Goal: Task Accomplishment & Management: Manage account settings

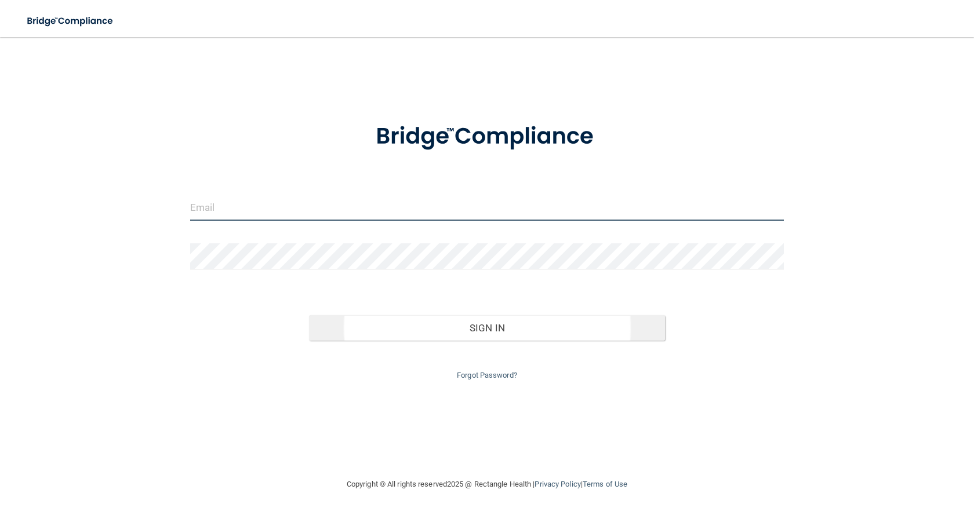
type input "[EMAIL_ADDRESS][DOMAIN_NAME]"
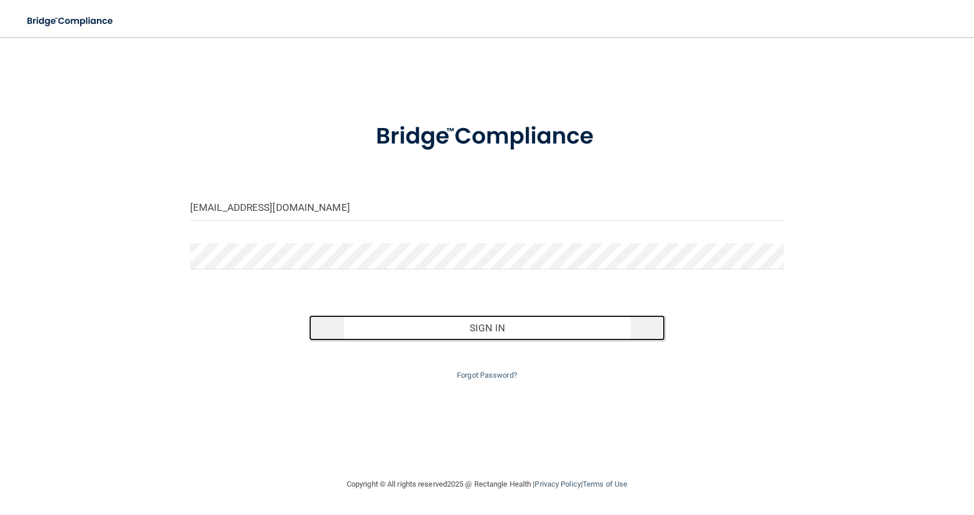
click at [517, 329] on button "Sign In" at bounding box center [487, 327] width 356 height 25
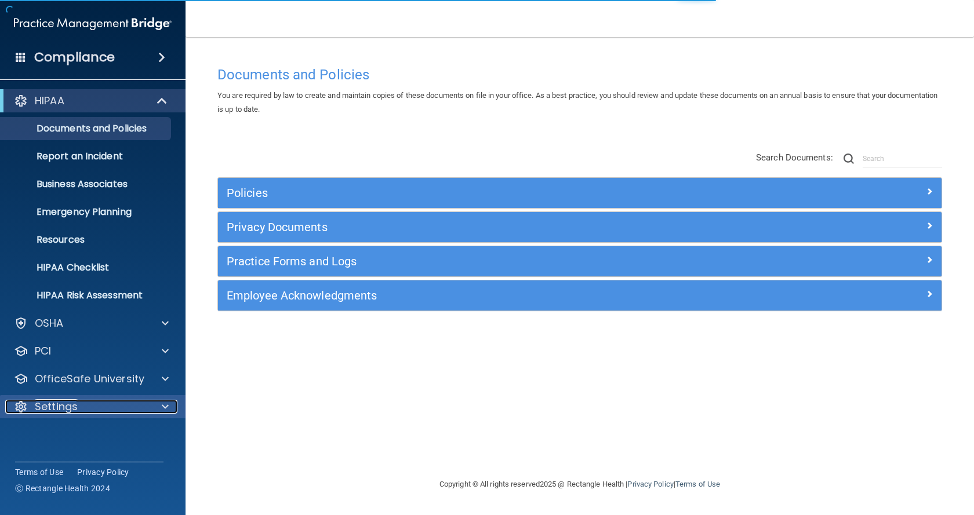
click at [143, 402] on div "Settings" at bounding box center [77, 407] width 144 height 14
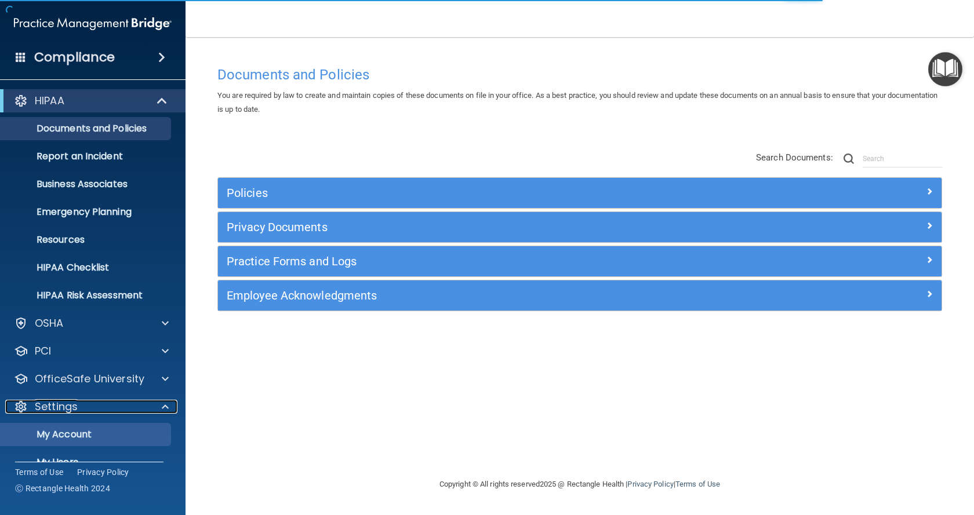
scroll to position [58, 0]
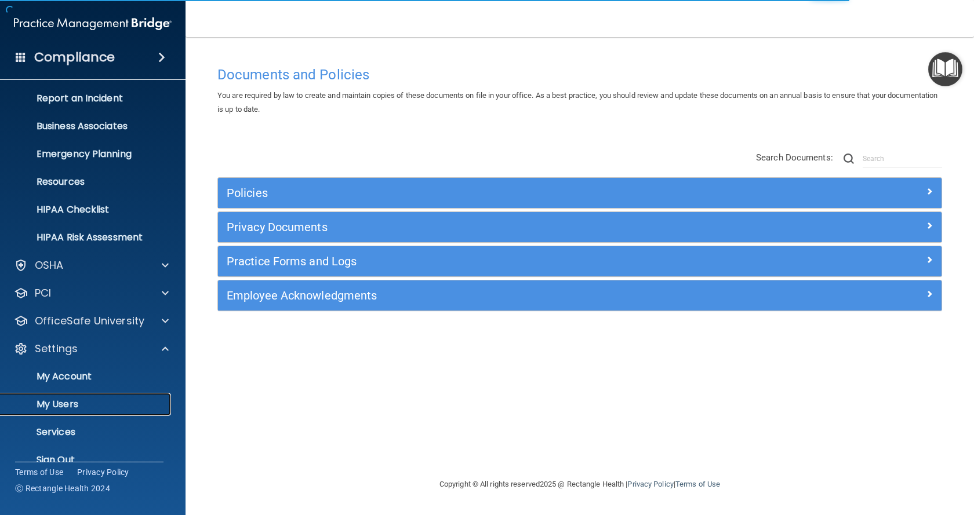
click at [79, 410] on p "My Users" at bounding box center [87, 405] width 158 height 12
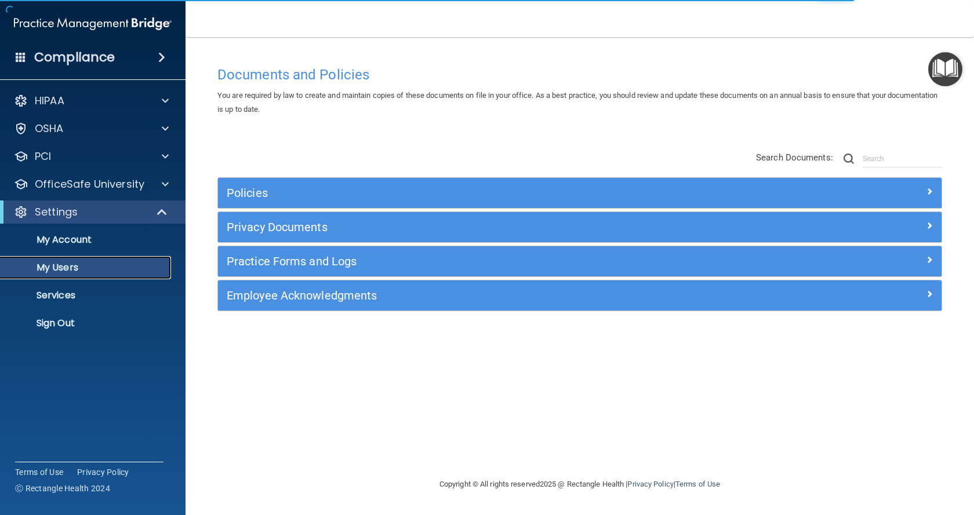
select select "20"
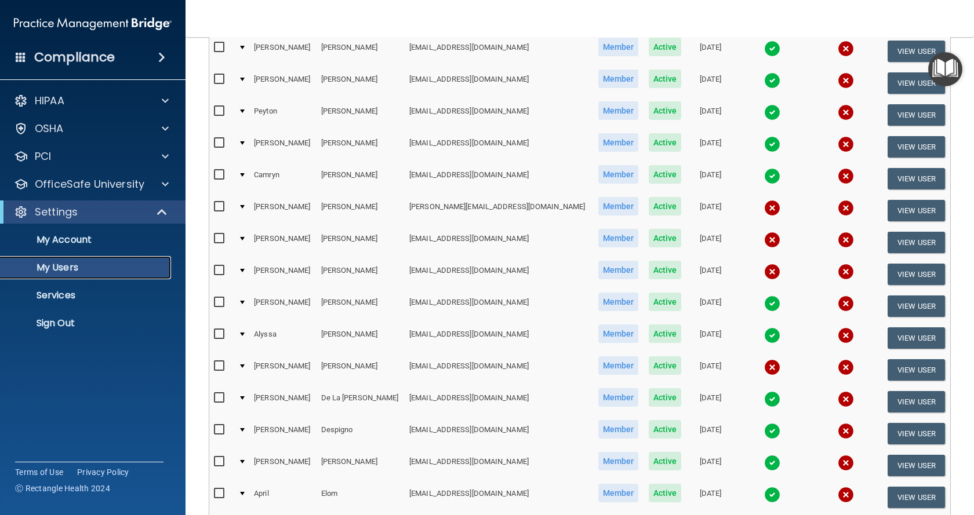
scroll to position [232, 0]
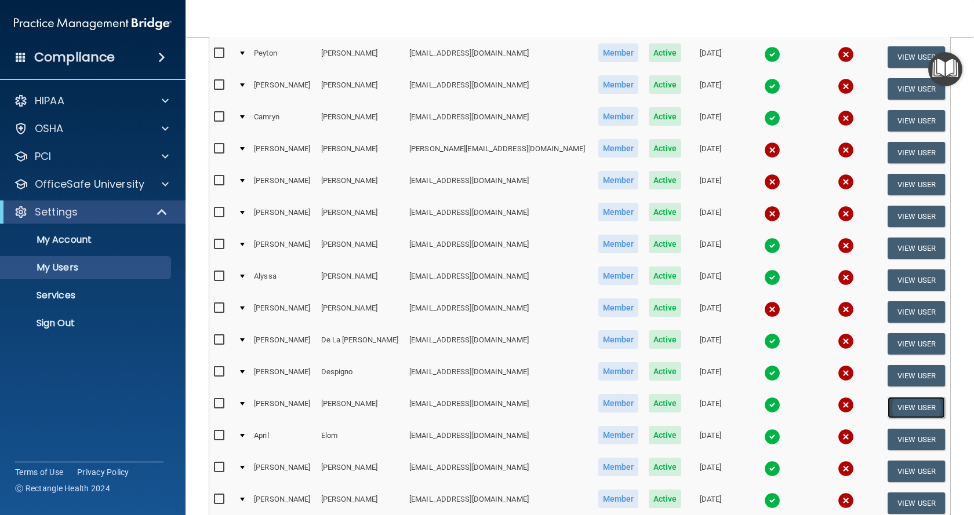
click at [887, 407] on button "View User" at bounding box center [915, 407] width 57 height 21
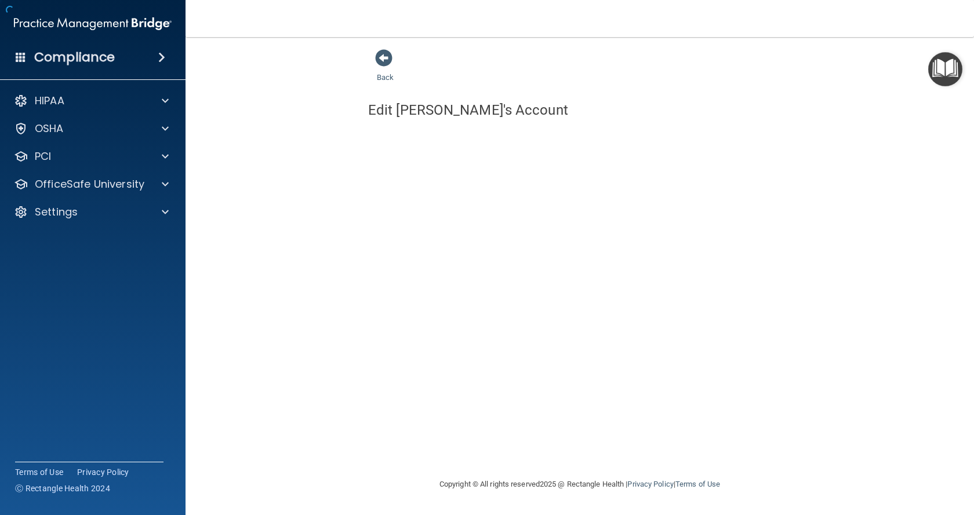
select select "practice_member"
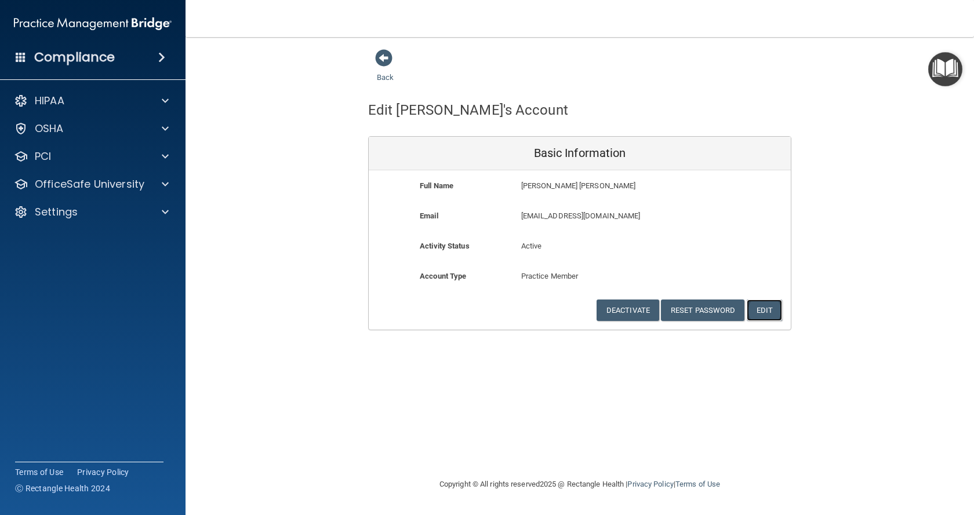
click at [764, 312] on button "Edit" at bounding box center [763, 310] width 35 height 21
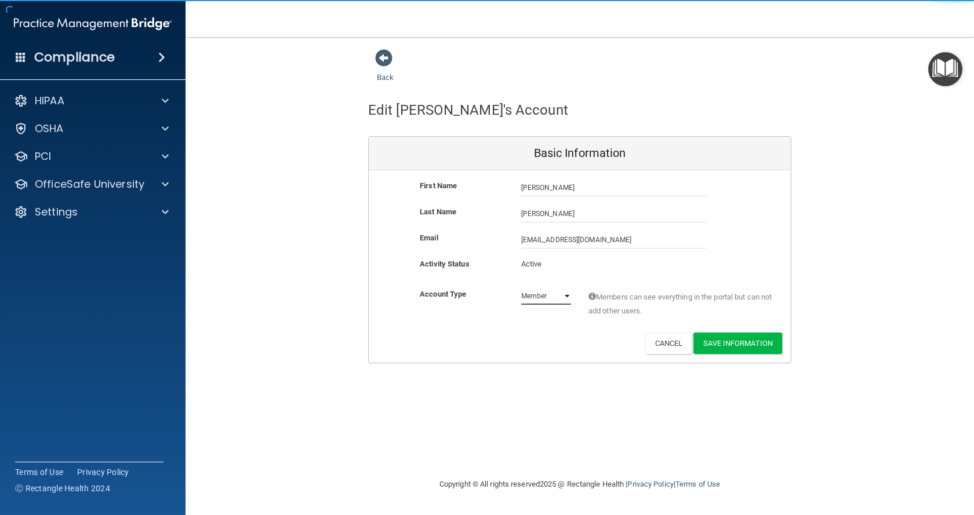
click at [546, 298] on select "Admin Member" at bounding box center [546, 295] width 50 height 17
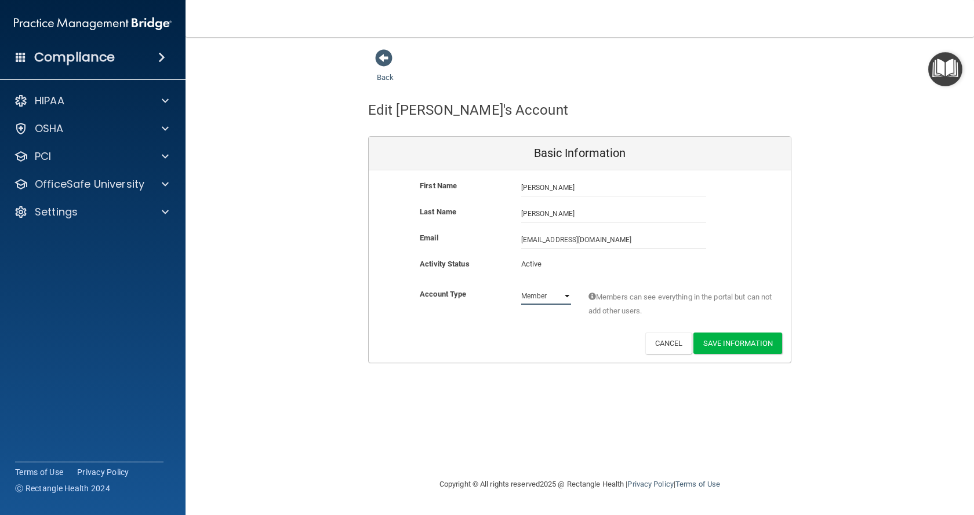
click at [546, 298] on select "Admin Member" at bounding box center [546, 295] width 50 height 17
click at [541, 263] on p "Active" at bounding box center [546, 264] width 50 height 14
click at [661, 342] on button "Cancel" at bounding box center [668, 343] width 47 height 21
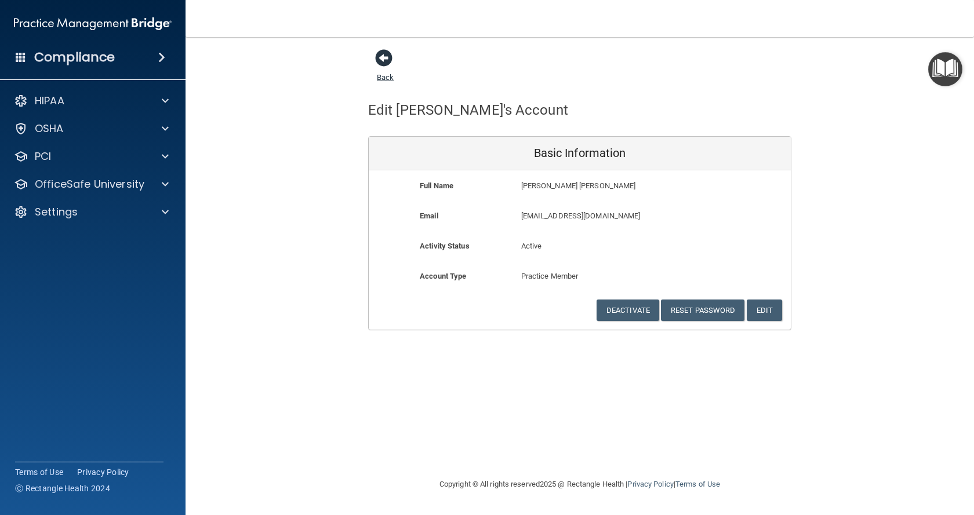
click at [378, 63] on span at bounding box center [383, 57] width 17 height 17
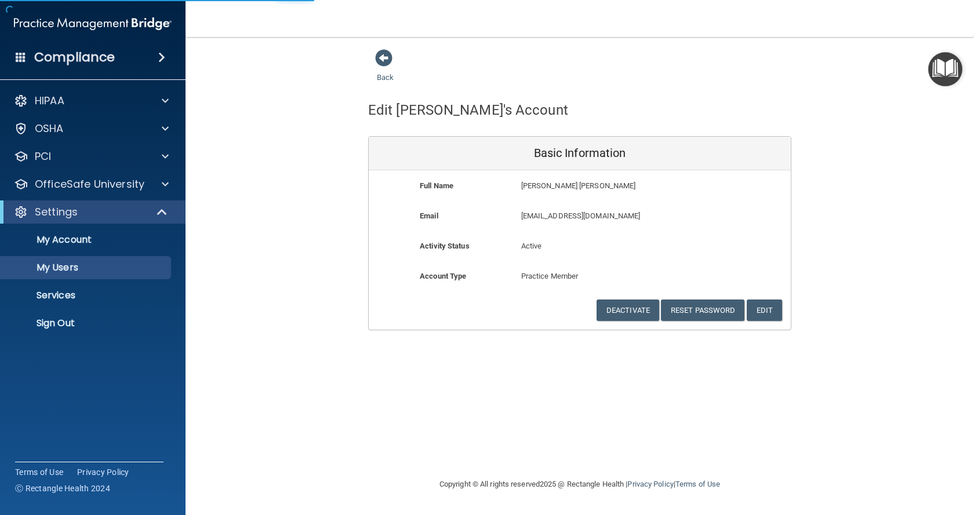
select select "20"
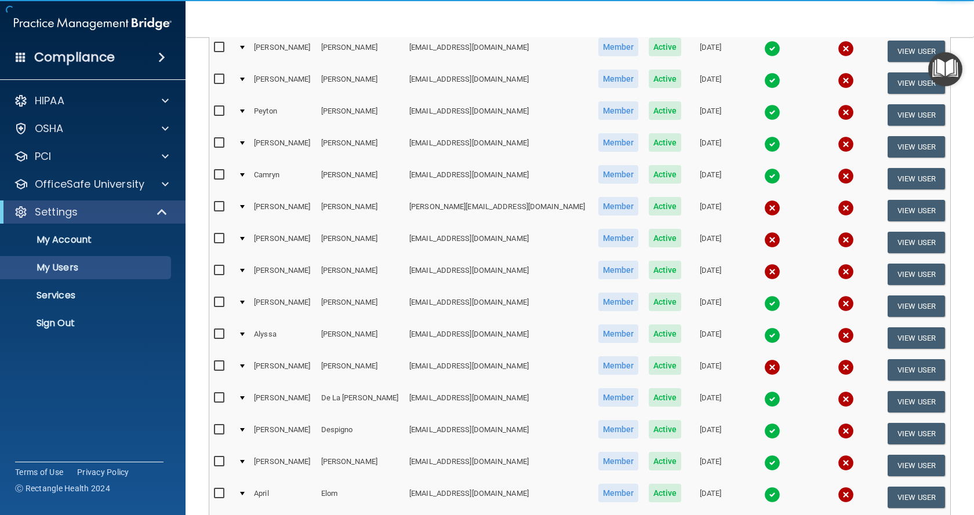
scroll to position [232, 0]
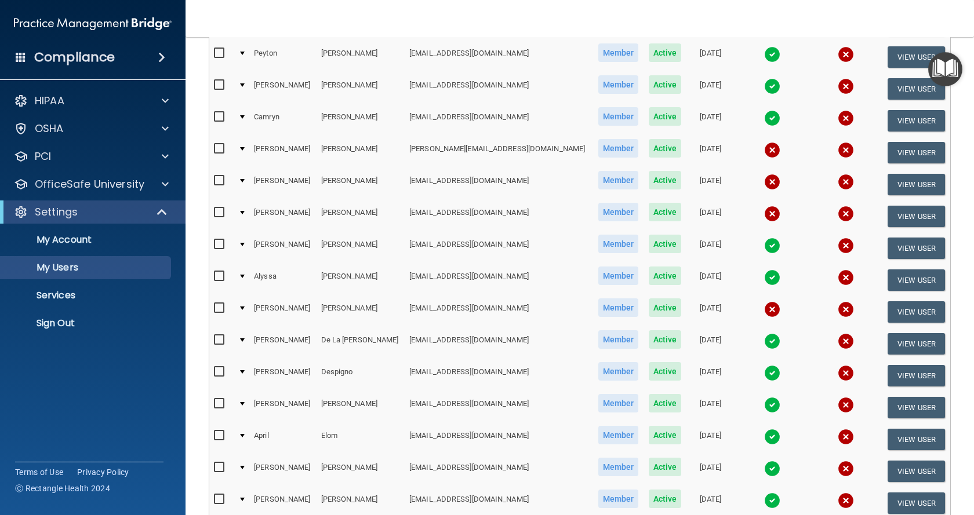
click at [245, 405] on div at bounding box center [242, 403] width 5 height 3
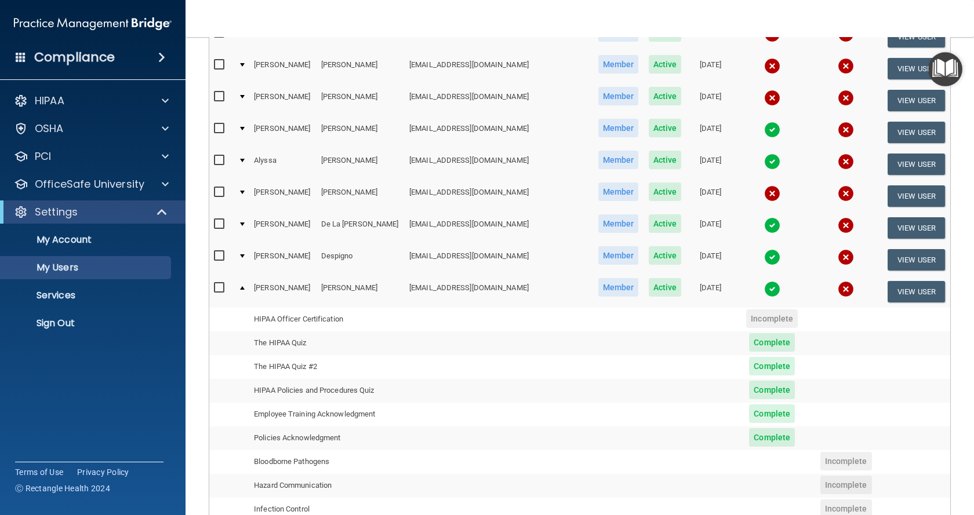
scroll to position [406, 0]
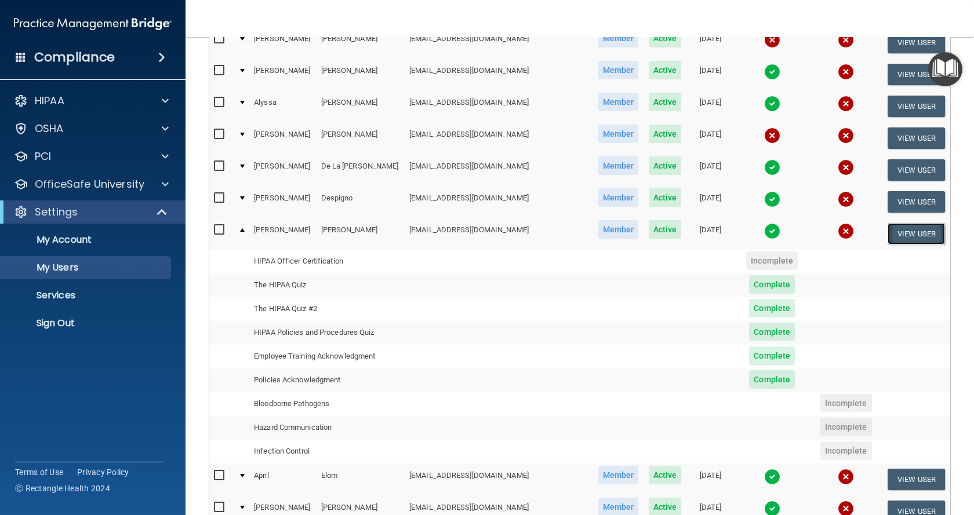
click at [888, 234] on button "View User" at bounding box center [915, 233] width 57 height 21
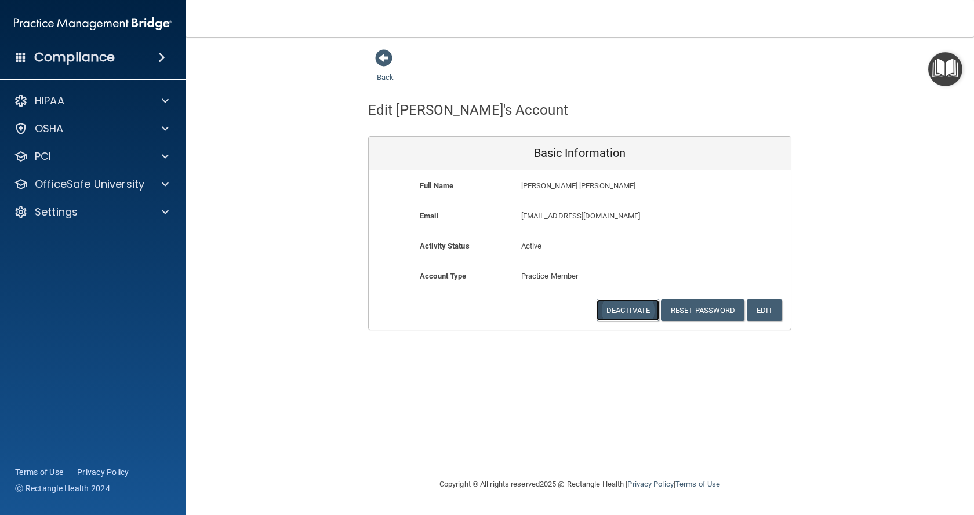
click at [641, 309] on button "Deactivate" at bounding box center [627, 310] width 63 height 21
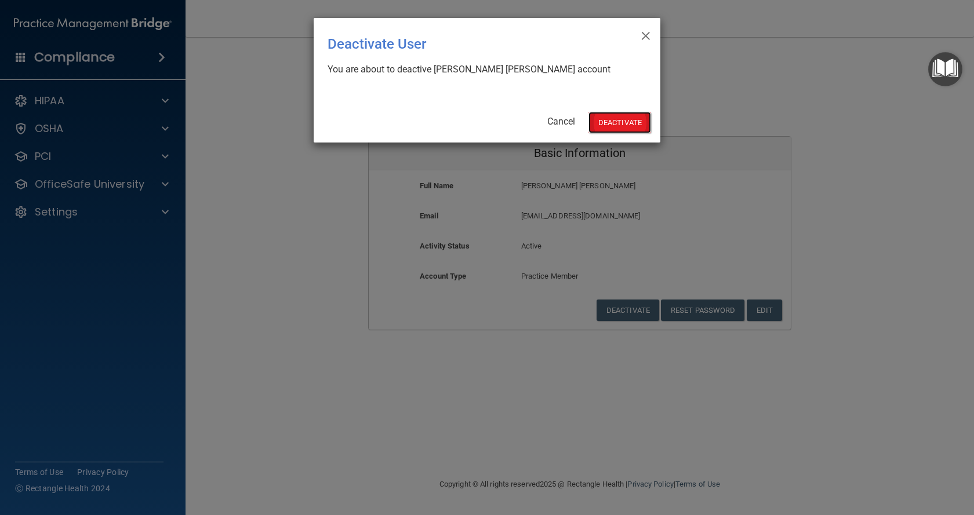
click at [627, 121] on button "Deactivate" at bounding box center [619, 122] width 63 height 21
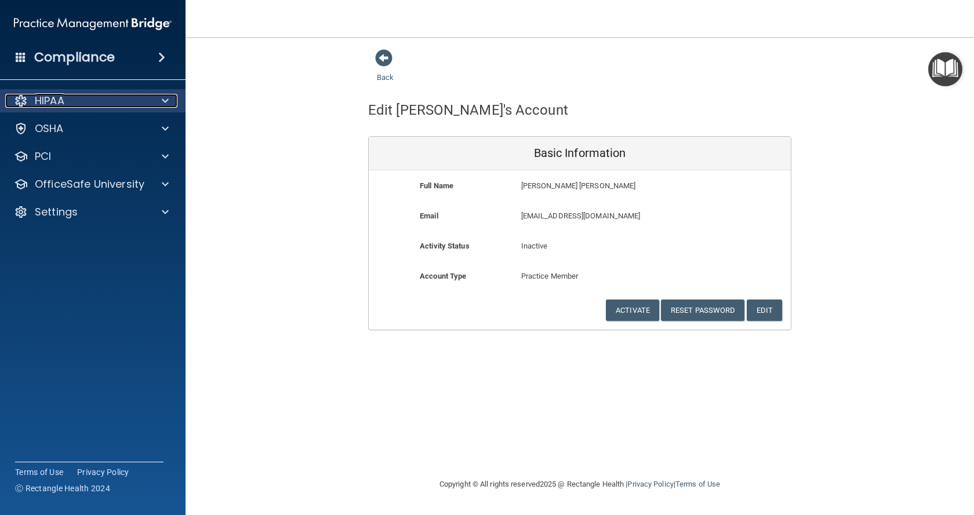
click at [95, 105] on div "HIPAA" at bounding box center [77, 101] width 144 height 14
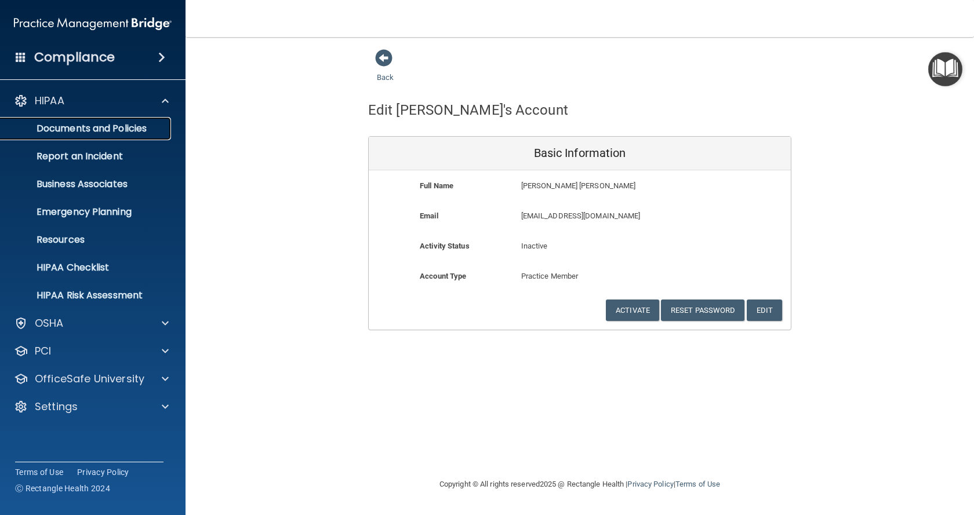
click at [103, 130] on p "Documents and Policies" at bounding box center [87, 129] width 158 height 12
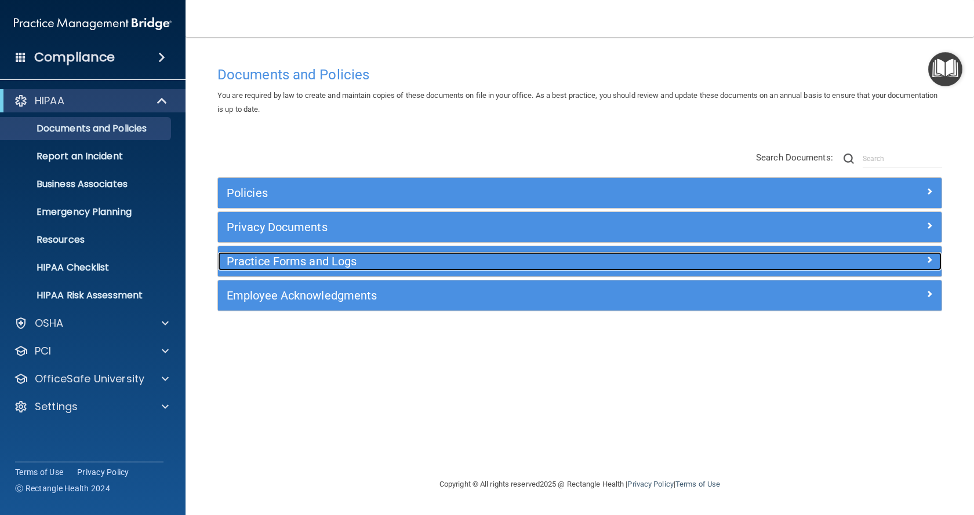
click at [357, 261] on h5 "Practice Forms and Logs" at bounding box center [489, 261] width 525 height 13
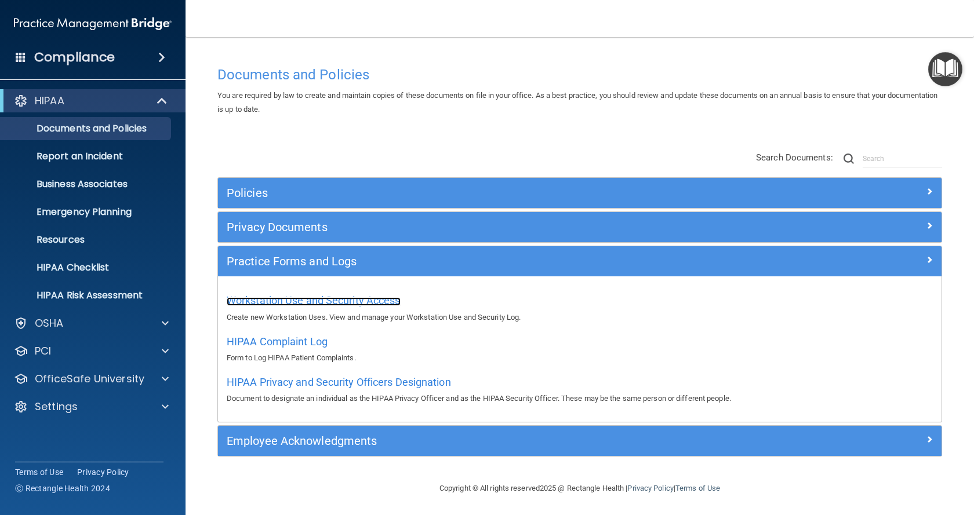
click at [352, 303] on span "Workstation Use and Security Access" at bounding box center [314, 300] width 174 height 12
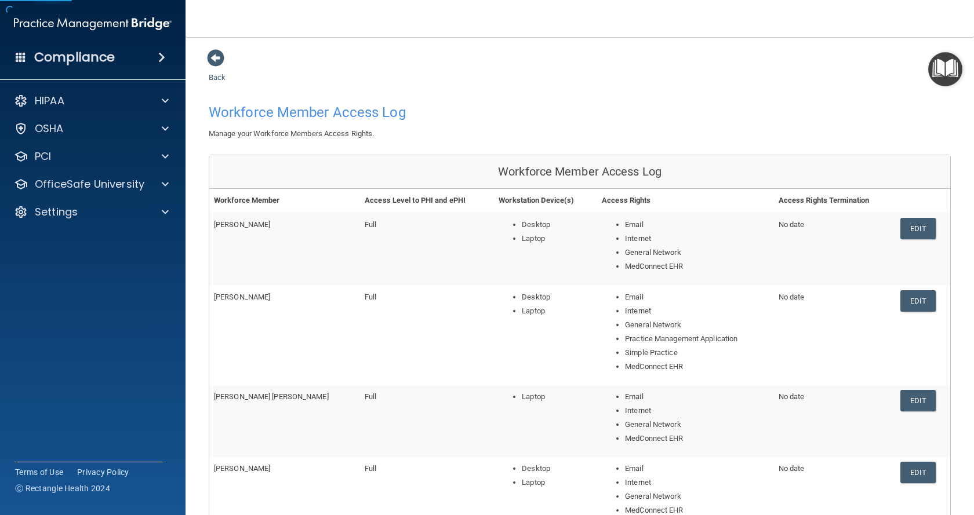
scroll to position [232, 0]
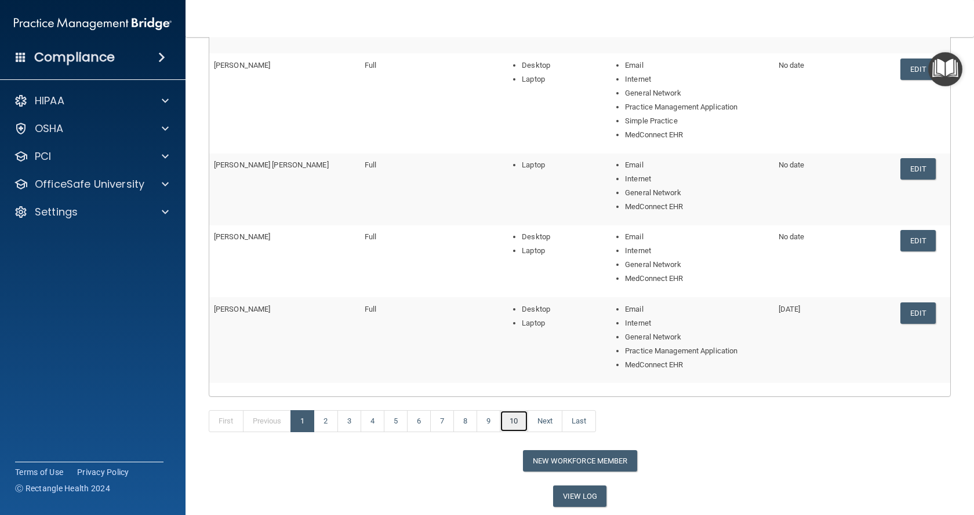
click at [516, 426] on link "10" at bounding box center [514, 421] width 28 height 22
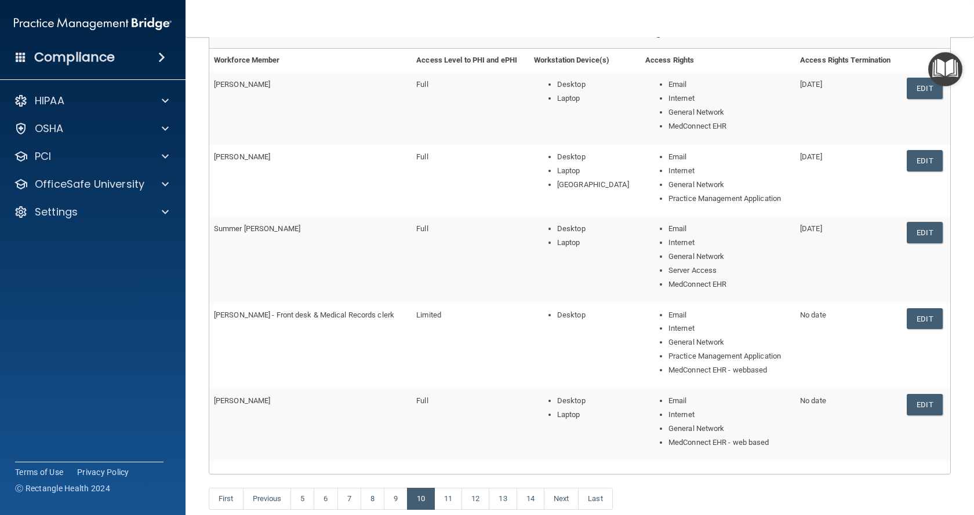
scroll to position [198, 0]
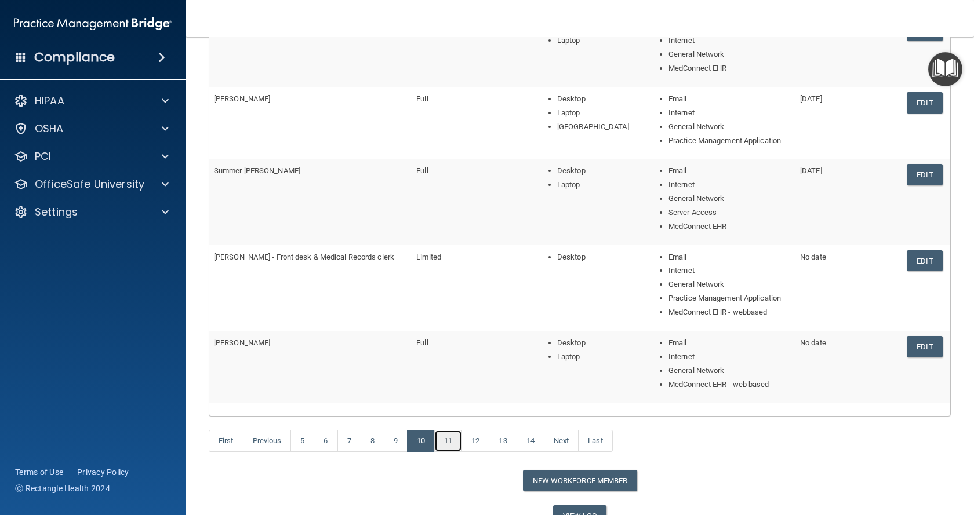
click at [450, 440] on link "11" at bounding box center [448, 441] width 28 height 22
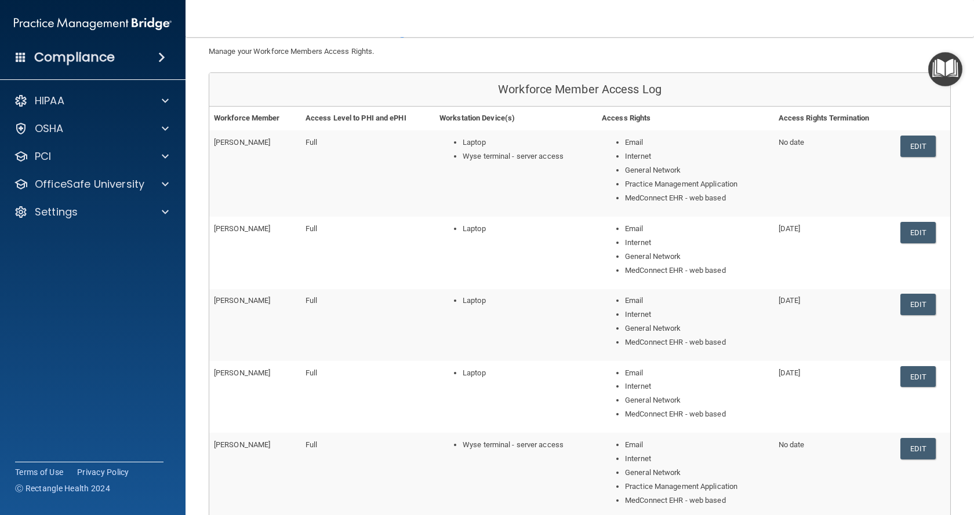
scroll to position [140, 0]
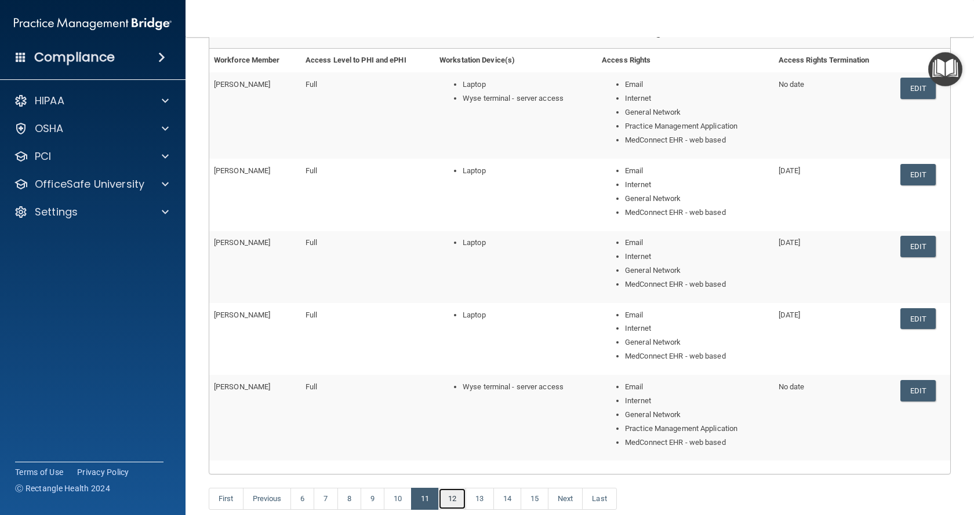
click at [449, 497] on link "12" at bounding box center [452, 499] width 28 height 22
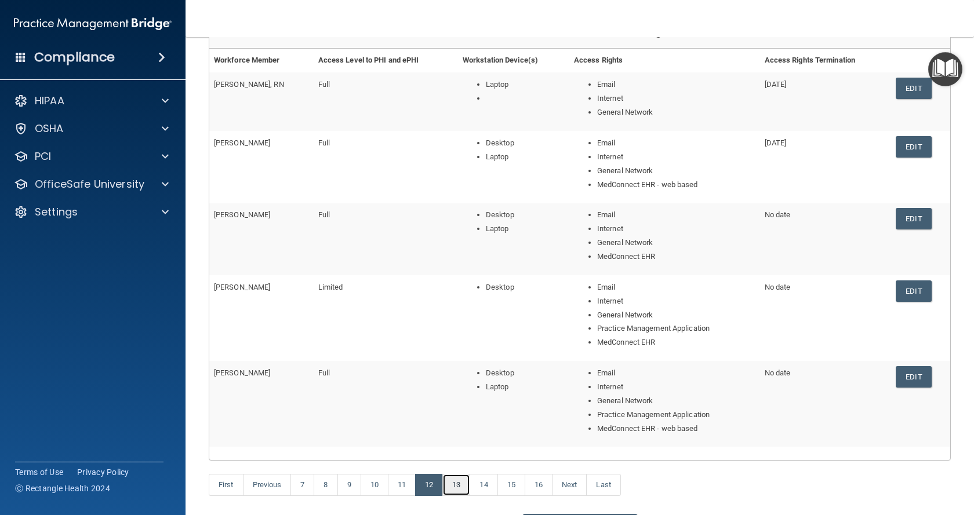
click at [458, 489] on link "13" at bounding box center [456, 485] width 28 height 22
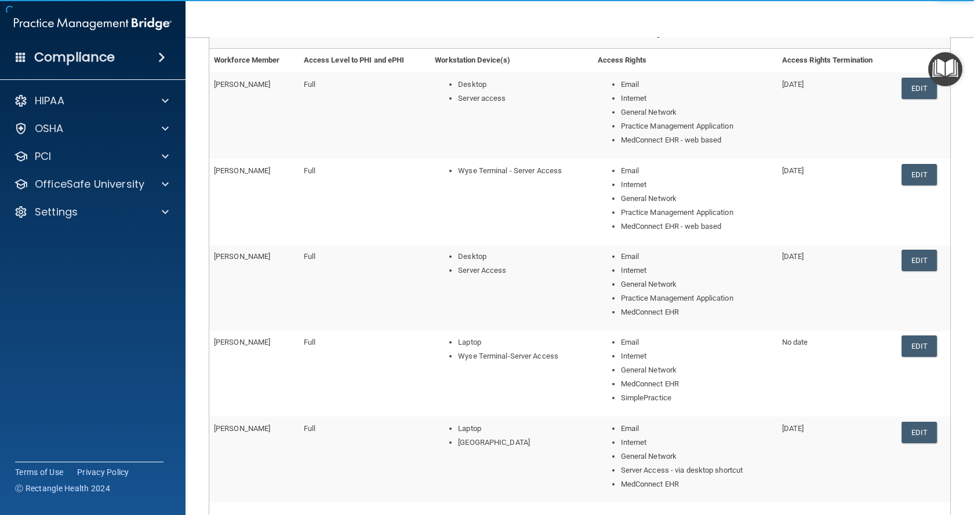
scroll to position [198, 0]
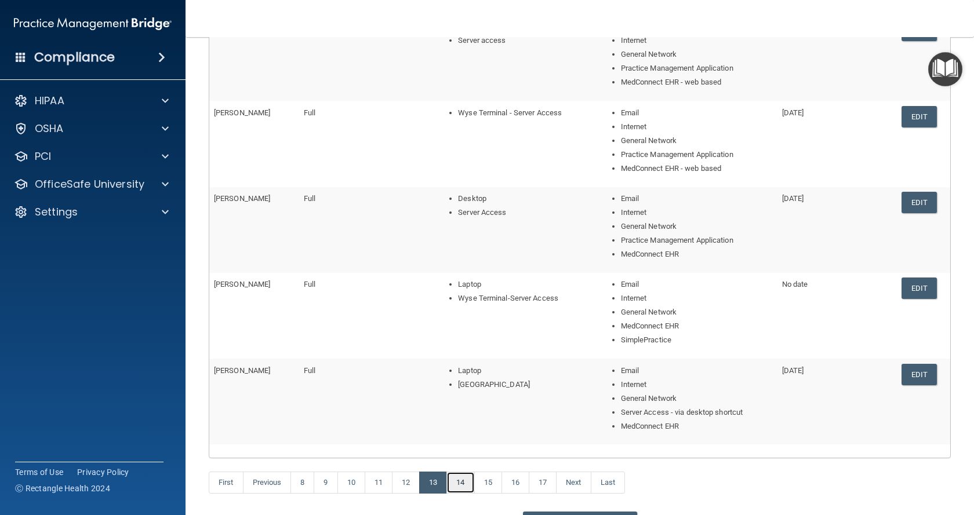
click at [461, 486] on link "14" at bounding box center [460, 483] width 28 height 22
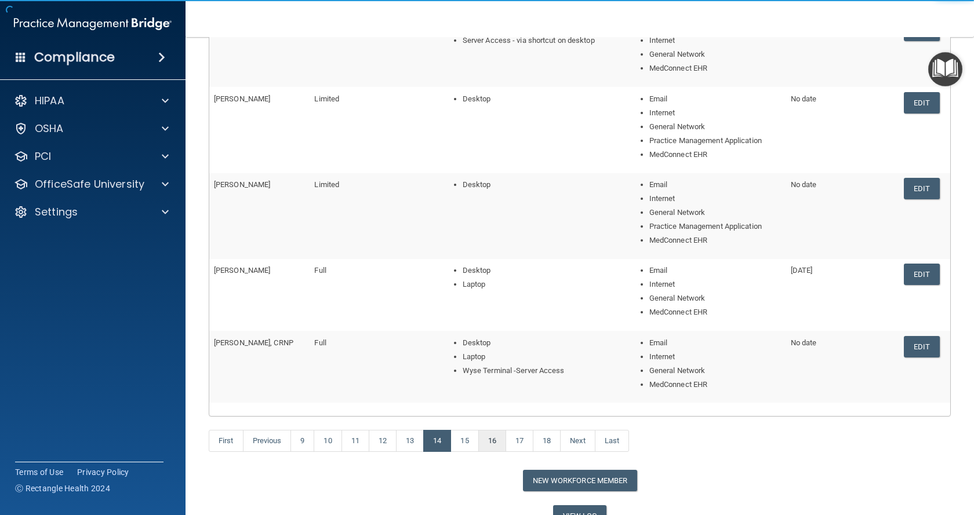
scroll to position [140, 0]
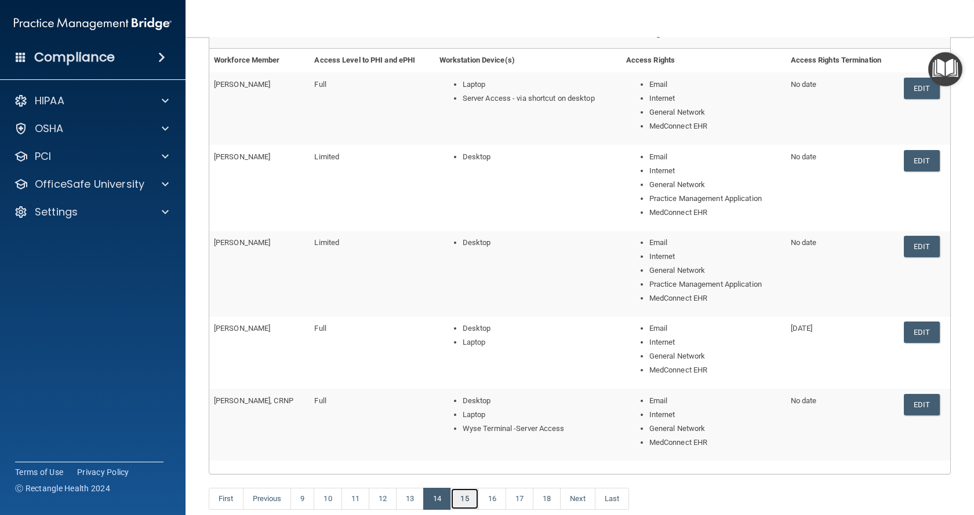
click at [468, 497] on link "15" at bounding box center [464, 499] width 28 height 22
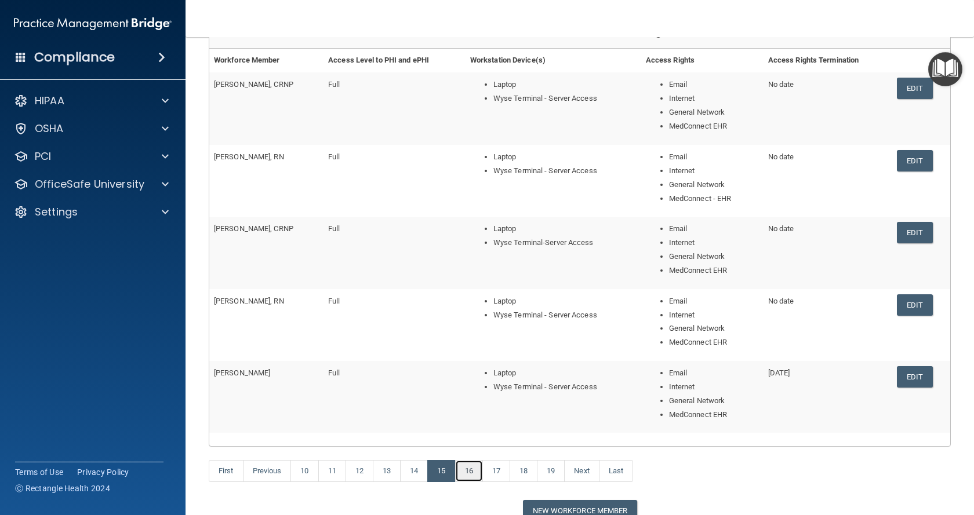
click at [478, 473] on link "16" at bounding box center [469, 471] width 28 height 22
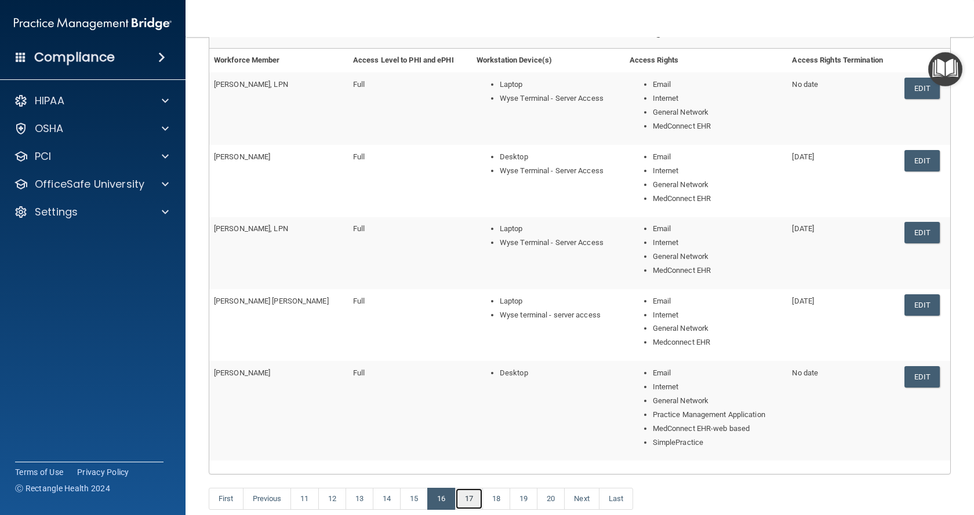
click at [476, 499] on link "17" at bounding box center [469, 499] width 28 height 22
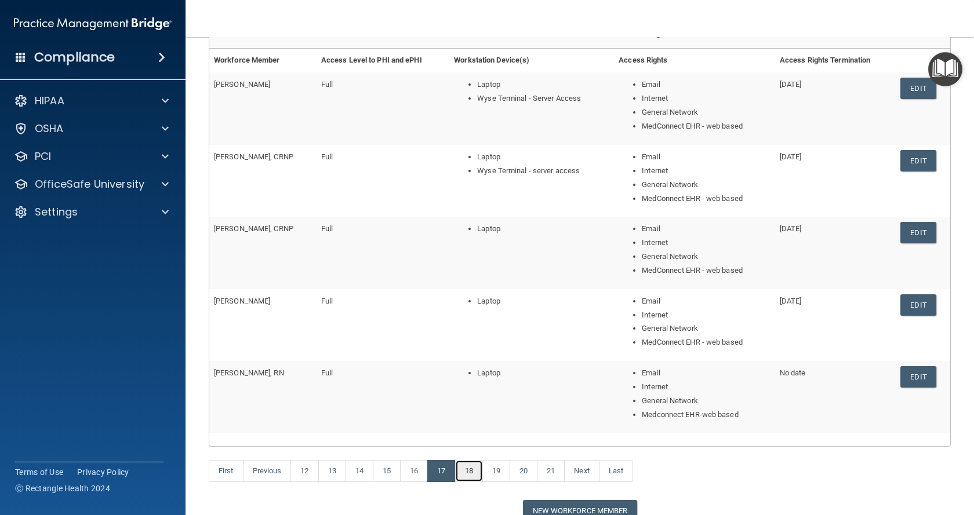
click at [472, 474] on link "18" at bounding box center [469, 471] width 28 height 22
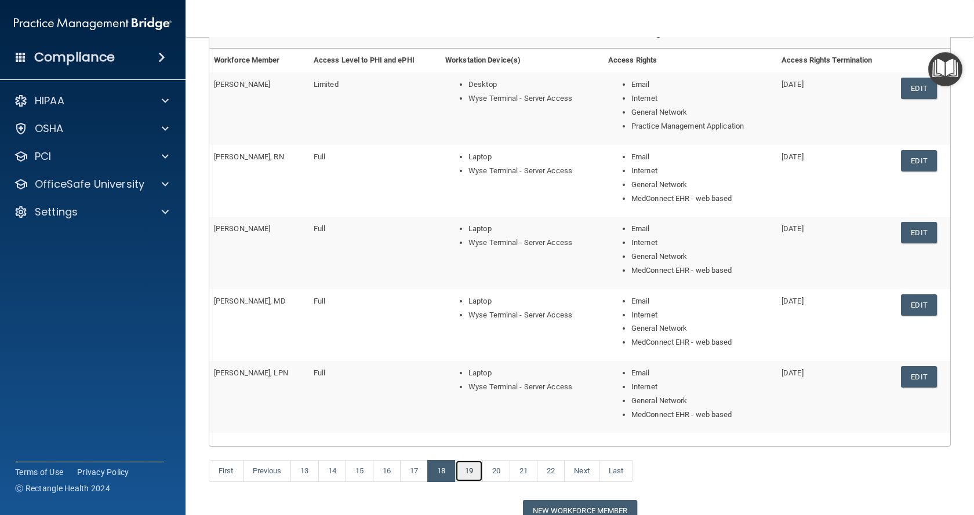
click at [471, 478] on link "19" at bounding box center [469, 471] width 28 height 22
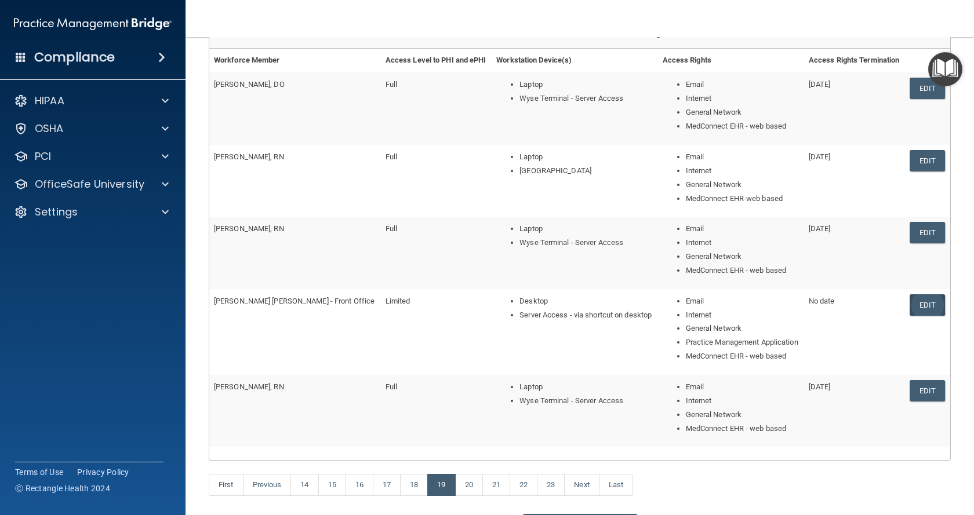
click at [909, 311] on link "Edit" at bounding box center [926, 304] width 35 height 21
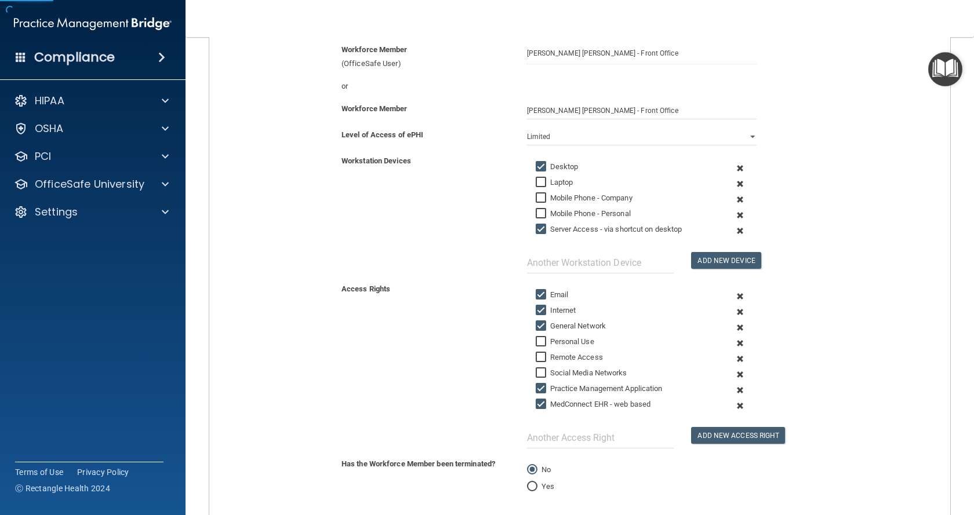
scroll to position [251, 0]
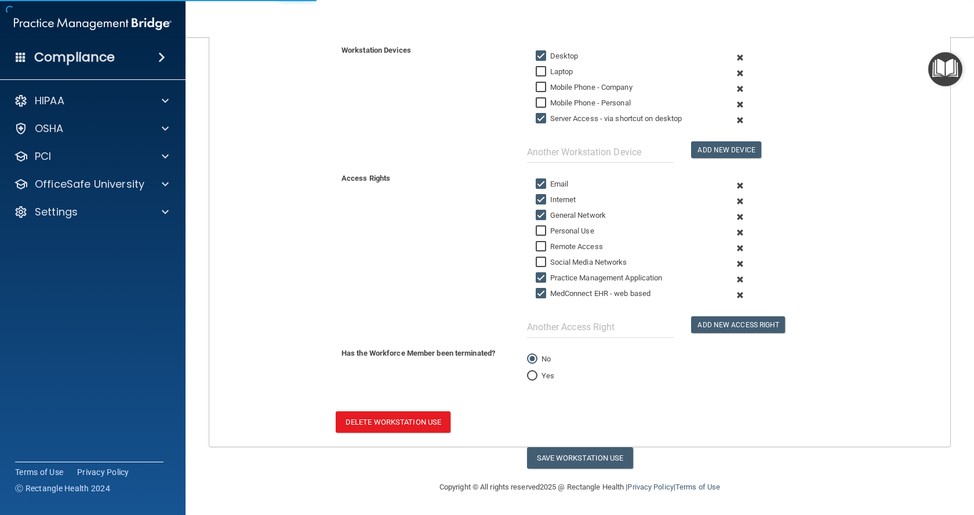
click at [527, 377] on input "Yes" at bounding box center [532, 376] width 10 height 9
radio input "true"
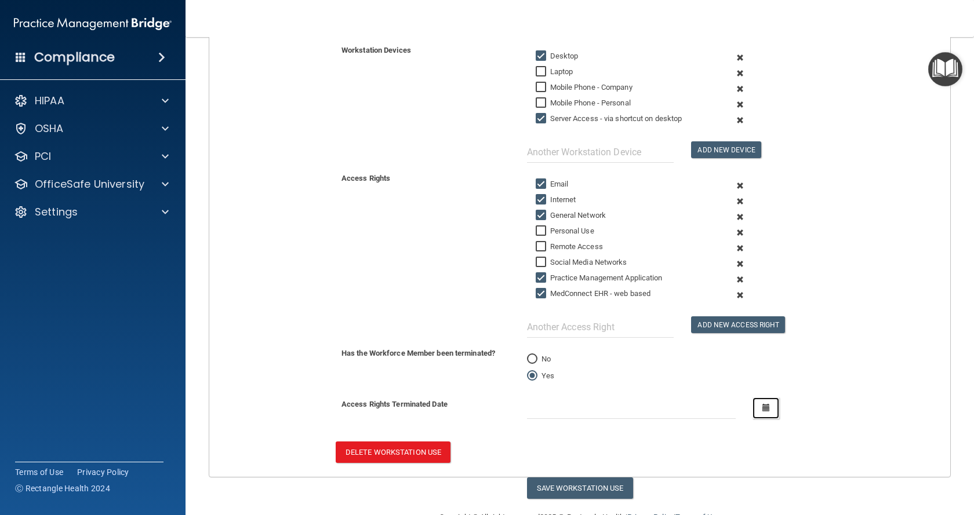
click at [762, 411] on icon "button" at bounding box center [766, 408] width 8 height 8
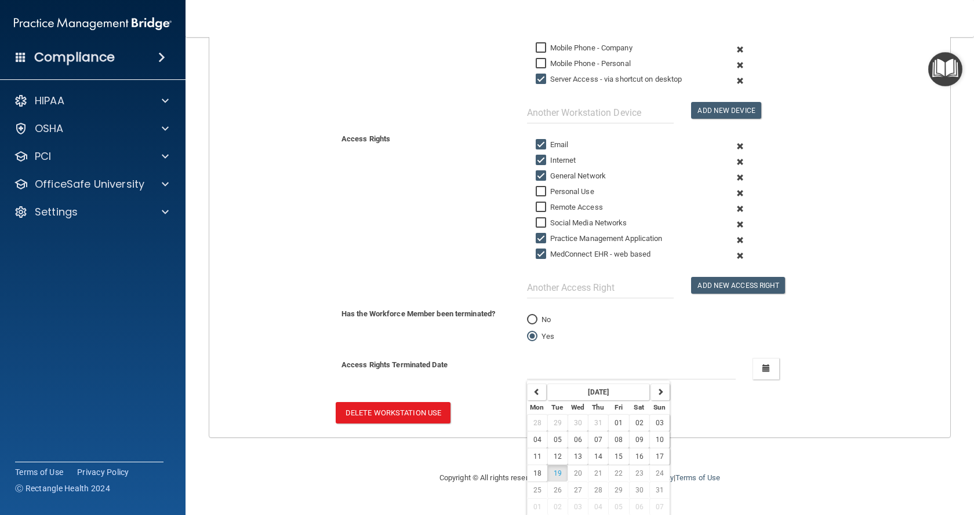
scroll to position [316, 0]
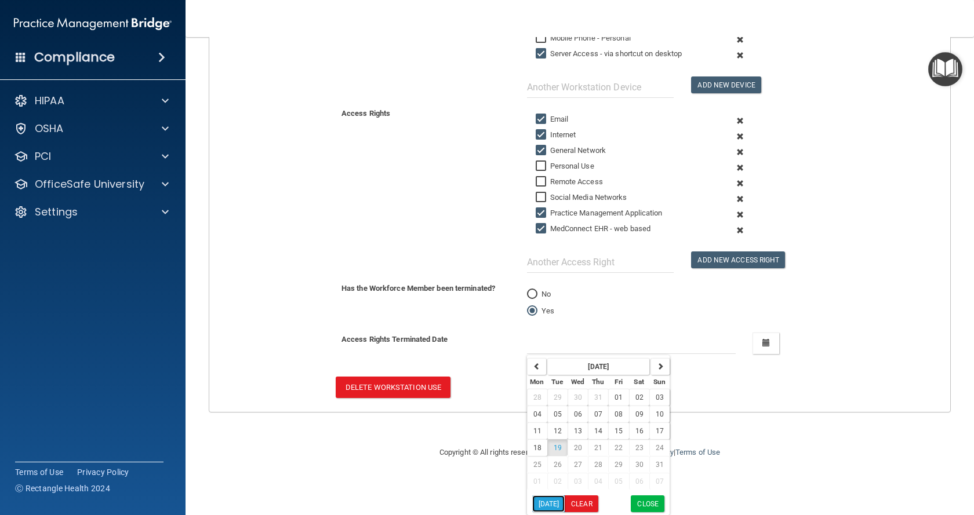
click at [550, 505] on button "Today" at bounding box center [548, 504] width 33 height 17
type input "8/19/25"
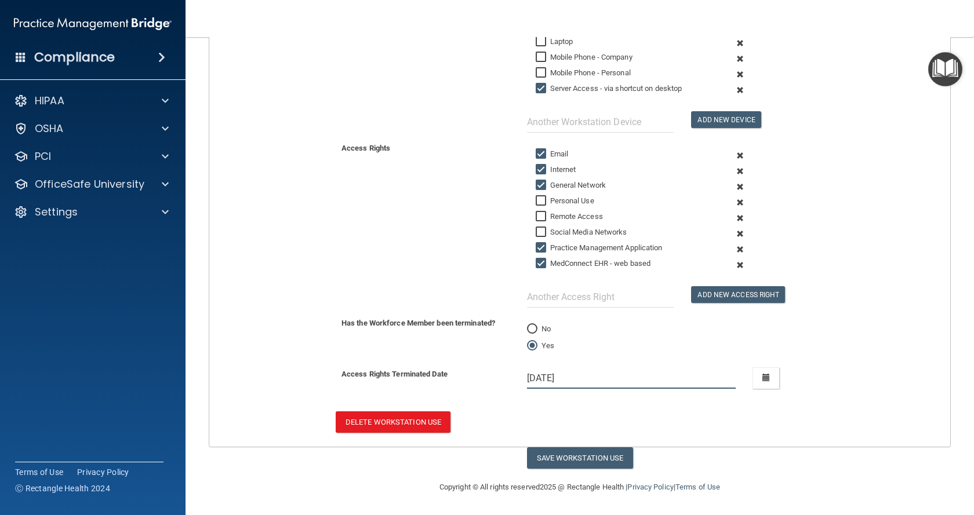
scroll to position [281, 0]
click at [577, 455] on button "Save Workstation Use" at bounding box center [580, 457] width 106 height 21
select select "? string:Limited ?"
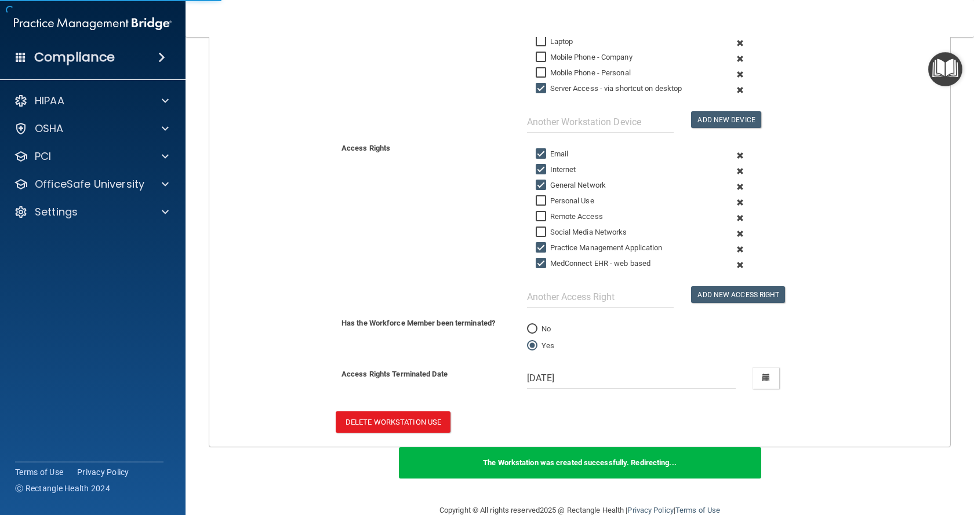
scroll to position [247, 0]
